Goal: Download file/media

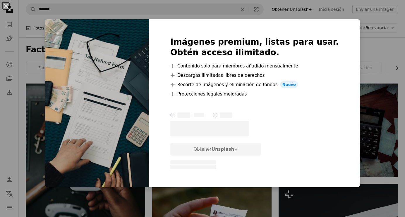
scroll to position [2276, 0]
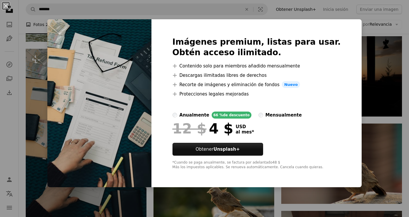
click at [111, 110] on img at bounding box center [99, 103] width 104 height 168
click at [375, 56] on div "An X shape Imágenes premium, listas para usar. Obtén acceso ilimitado. A plus s…" at bounding box center [204, 108] width 409 height 217
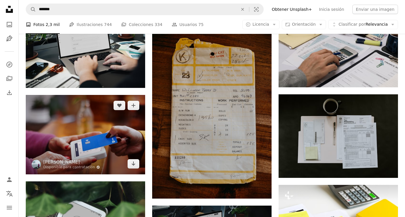
scroll to position [610, 0]
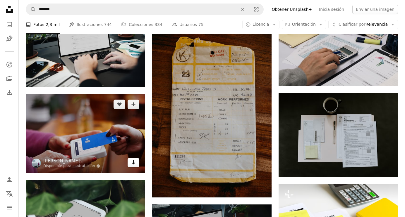
click at [136, 163] on link "Arrow pointing down" at bounding box center [133, 162] width 12 height 9
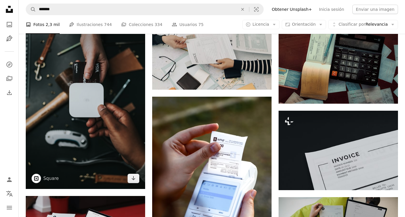
scroll to position [84, 0]
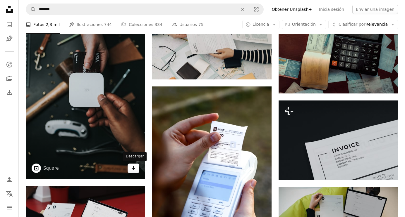
click at [137, 170] on link "Arrow pointing down" at bounding box center [133, 168] width 12 height 9
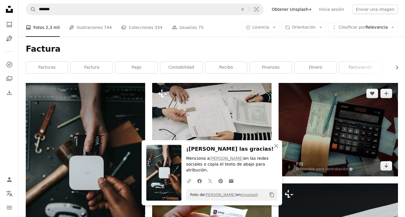
scroll to position [0, 0]
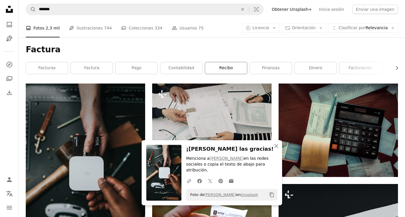
click at [226, 71] on link "recibo" at bounding box center [226, 68] width 42 height 12
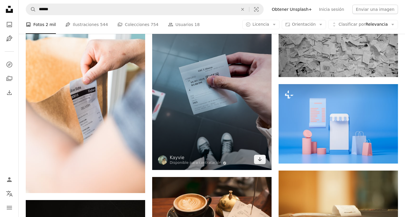
scroll to position [614, 0]
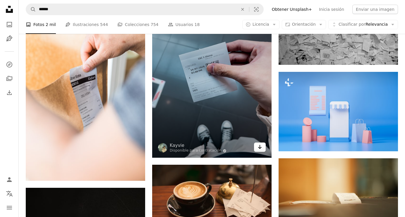
click at [260, 149] on icon "Arrow pointing down" at bounding box center [259, 147] width 5 height 7
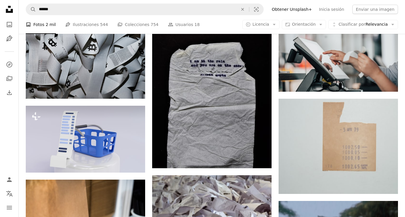
scroll to position [234, 0]
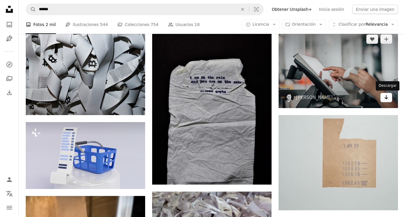
click at [386, 97] on icon "Descargar" at bounding box center [386, 97] width 4 height 4
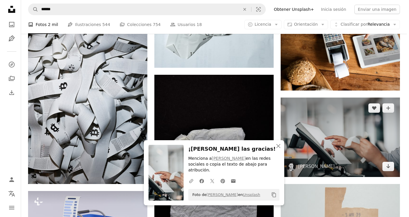
scroll to position [175, 0]
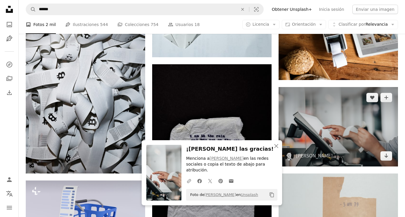
click at [325, 125] on img at bounding box center [337, 127] width 119 height 80
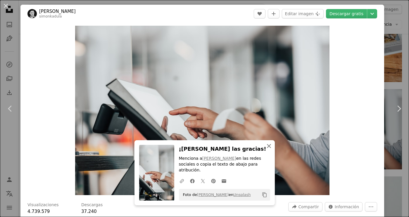
click at [271, 150] on icon "An X shape" at bounding box center [268, 146] width 7 height 7
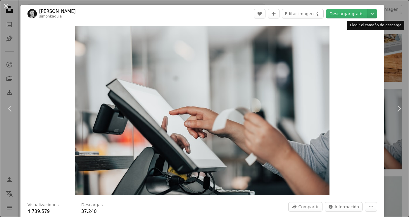
click at [373, 14] on icon "Elegir el tamaño de descarga" at bounding box center [372, 14] width 4 height 2
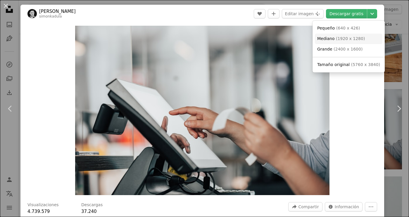
click at [356, 38] on span "( 1920 x 1280 )" at bounding box center [350, 38] width 29 height 5
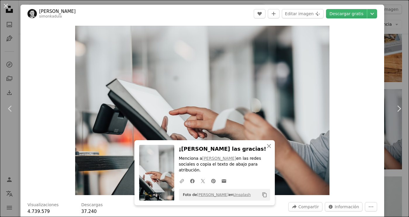
click at [400, 19] on div "An X shape Chevron left Chevron right An X shape Cerrar ¡[PERSON_NAME] las grac…" at bounding box center [204, 108] width 409 height 217
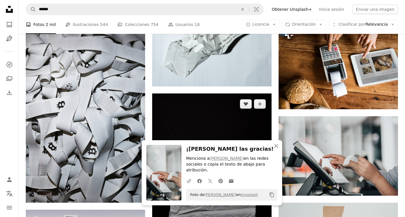
scroll to position [292, 0]
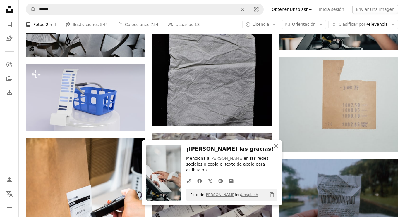
click at [276, 150] on icon "An X shape" at bounding box center [275, 146] width 7 height 7
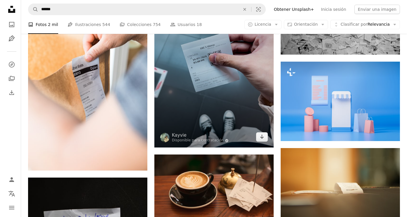
scroll to position [614, 0]
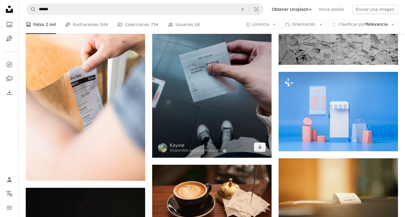
click at [225, 97] on img at bounding box center [211, 78] width 119 height 159
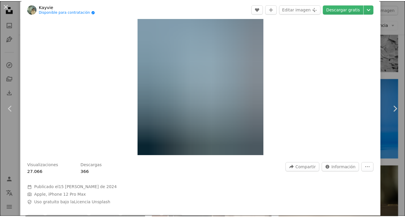
scroll to position [29, 0]
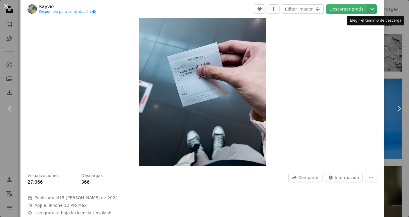
click at [371, 10] on icon "Chevron down" at bounding box center [371, 9] width 9 height 7
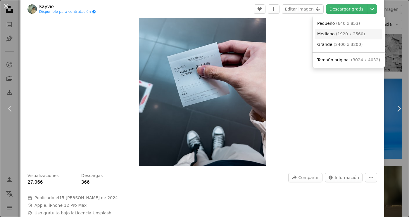
click at [355, 37] on span "Mediano ( 1920 x 2560 )" at bounding box center [341, 34] width 48 height 6
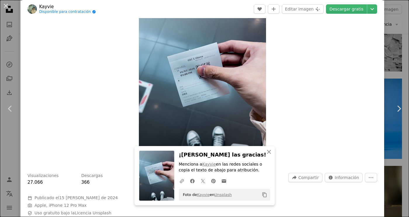
click at [403, 66] on div "An X shape Chevron left Chevron right Squarespace simplifies everything—from se…" at bounding box center [204, 108] width 409 height 217
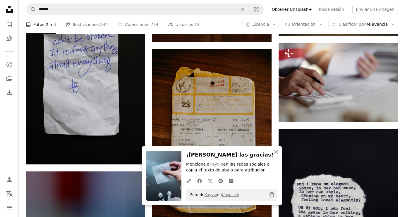
scroll to position [819, 0]
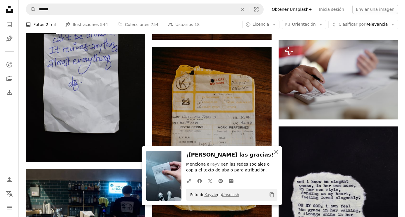
click at [275, 152] on icon "button" at bounding box center [276, 152] width 4 height 4
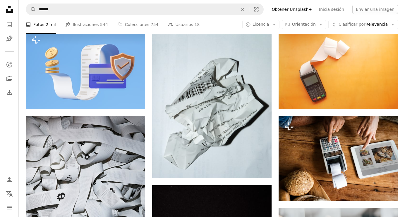
scroll to position [0, 0]
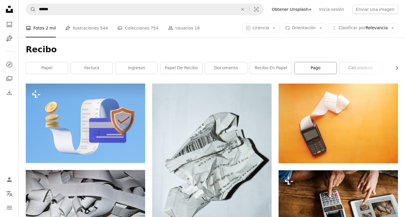
click at [318, 68] on link "pago" at bounding box center [315, 68] width 42 height 12
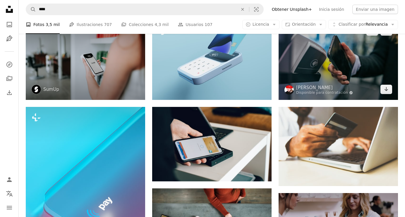
scroll to position [29, 0]
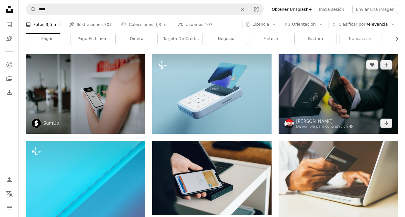
click at [362, 93] on img at bounding box center [337, 94] width 119 height 80
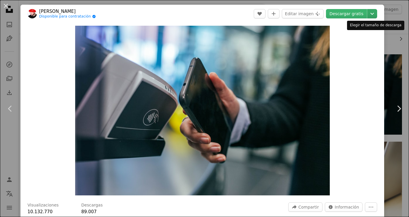
click at [371, 12] on icon "Chevron down" at bounding box center [371, 13] width 9 height 7
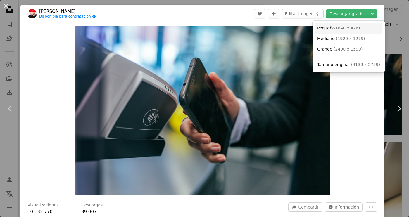
click at [354, 32] on link "Pequeño ( 640 x 426 )" at bounding box center [349, 28] width 68 height 11
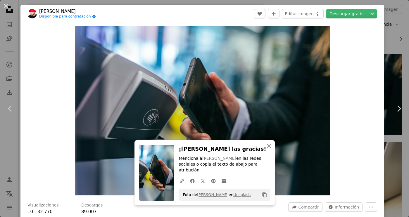
click at [214, 18] on header "[PERSON_NAME] Disponible para contratación A checkmark inside of a circle A hea…" at bounding box center [202, 14] width 364 height 18
click at [238, 4] on div "An X shape Chevron left Chevron right Design an engaging website with Squarespa…" at bounding box center [204, 108] width 409 height 217
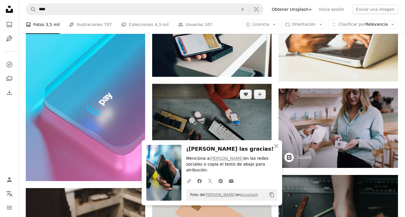
scroll to position [175, 0]
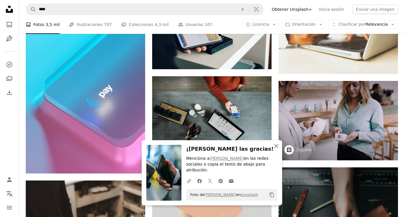
click at [277, 150] on icon "An X shape" at bounding box center [275, 146] width 7 height 7
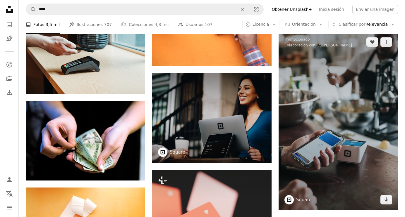
scroll to position [497, 0]
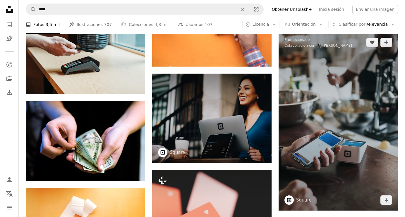
click at [344, 117] on img at bounding box center [337, 121] width 119 height 179
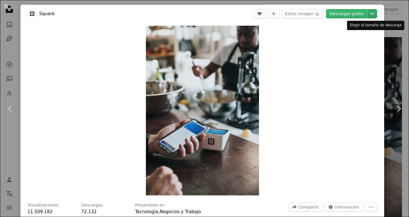
click at [370, 15] on icon "Chevron down" at bounding box center [371, 13] width 9 height 7
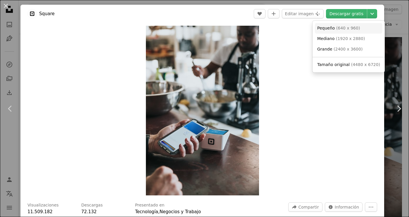
click at [353, 30] on span "( 640 x 960 )" at bounding box center [348, 28] width 24 height 5
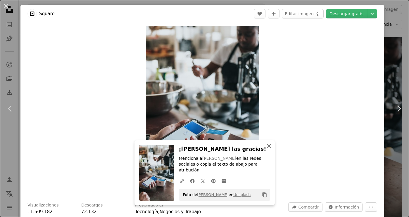
drag, startPoint x: 269, startPoint y: 153, endPoint x: 271, endPoint y: 150, distance: 4.2
click at [269, 150] on icon "An X shape" at bounding box center [268, 146] width 7 height 7
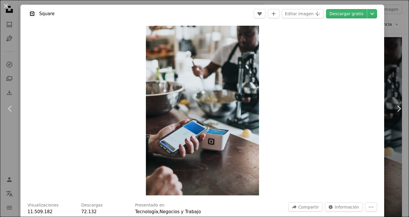
click at [400, 15] on div "An X shape Chevron left Chevron right Square Payments made easy ↗ A heart A plu…" at bounding box center [204, 108] width 409 height 217
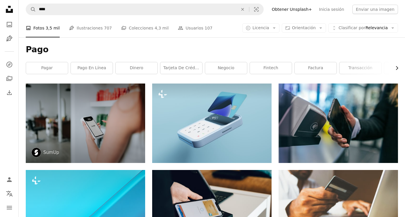
click at [395, 68] on icon "Chevron right" at bounding box center [396, 68] width 6 height 6
click at [266, 69] on link "Finanzas" at bounding box center [287, 68] width 42 height 12
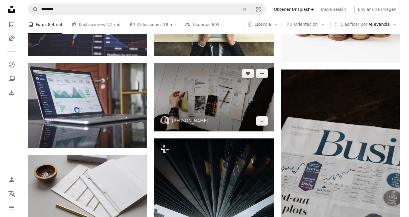
scroll to position [263, 0]
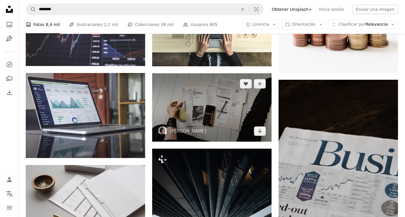
click at [226, 102] on img at bounding box center [211, 107] width 119 height 68
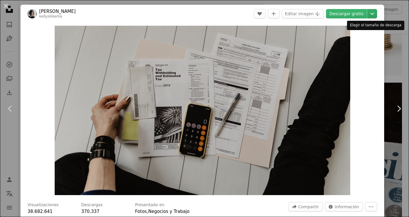
click at [372, 11] on icon "Chevron down" at bounding box center [371, 13] width 9 height 7
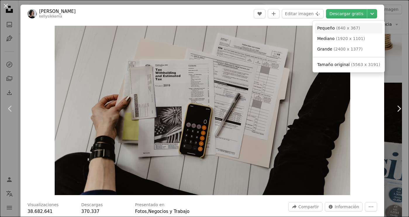
click at [350, 30] on span "( 640 x 367 )" at bounding box center [348, 28] width 24 height 5
